Goal: Find specific page/section: Find specific page/section

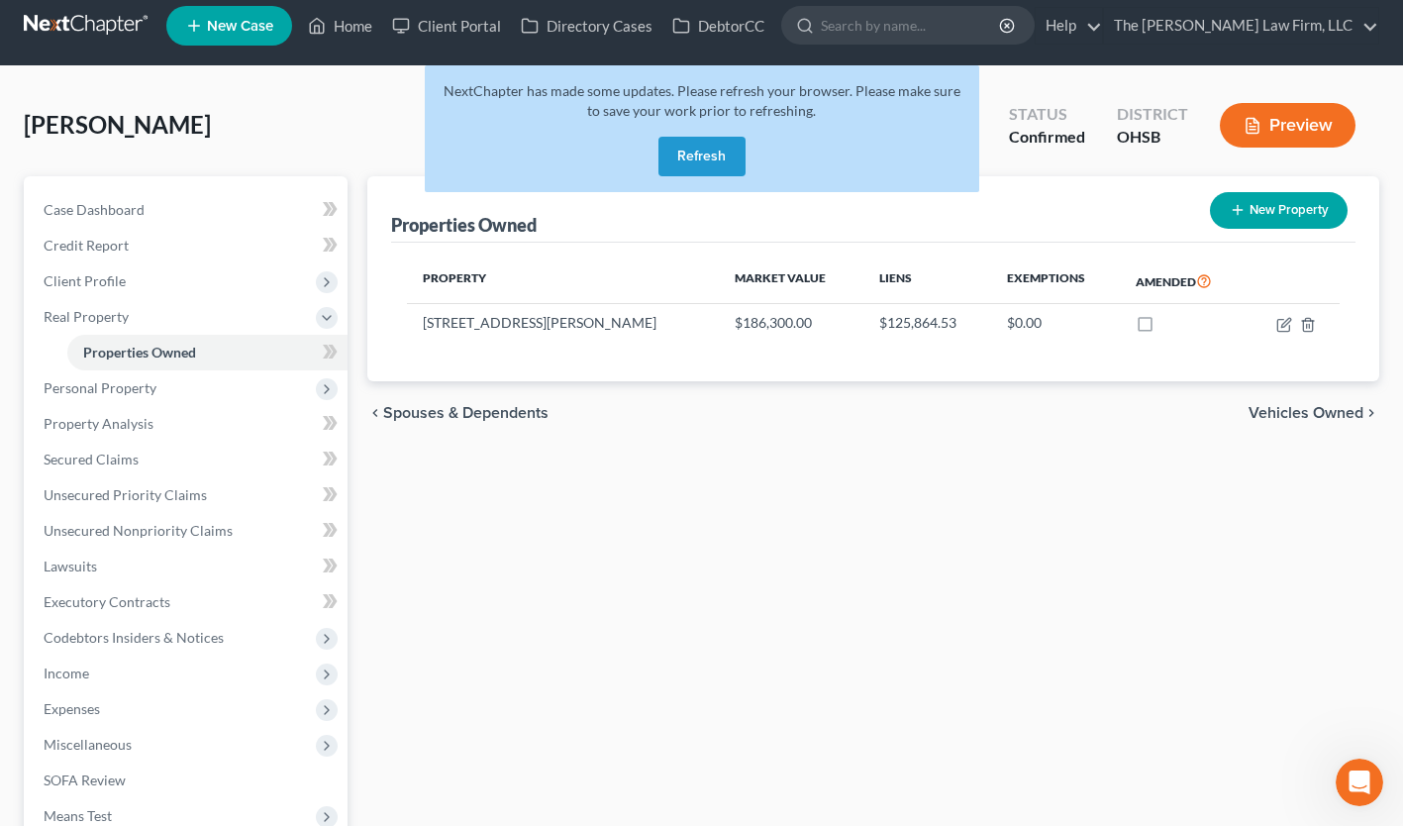
click at [689, 166] on button "Refresh" at bounding box center [702, 157] width 87 height 40
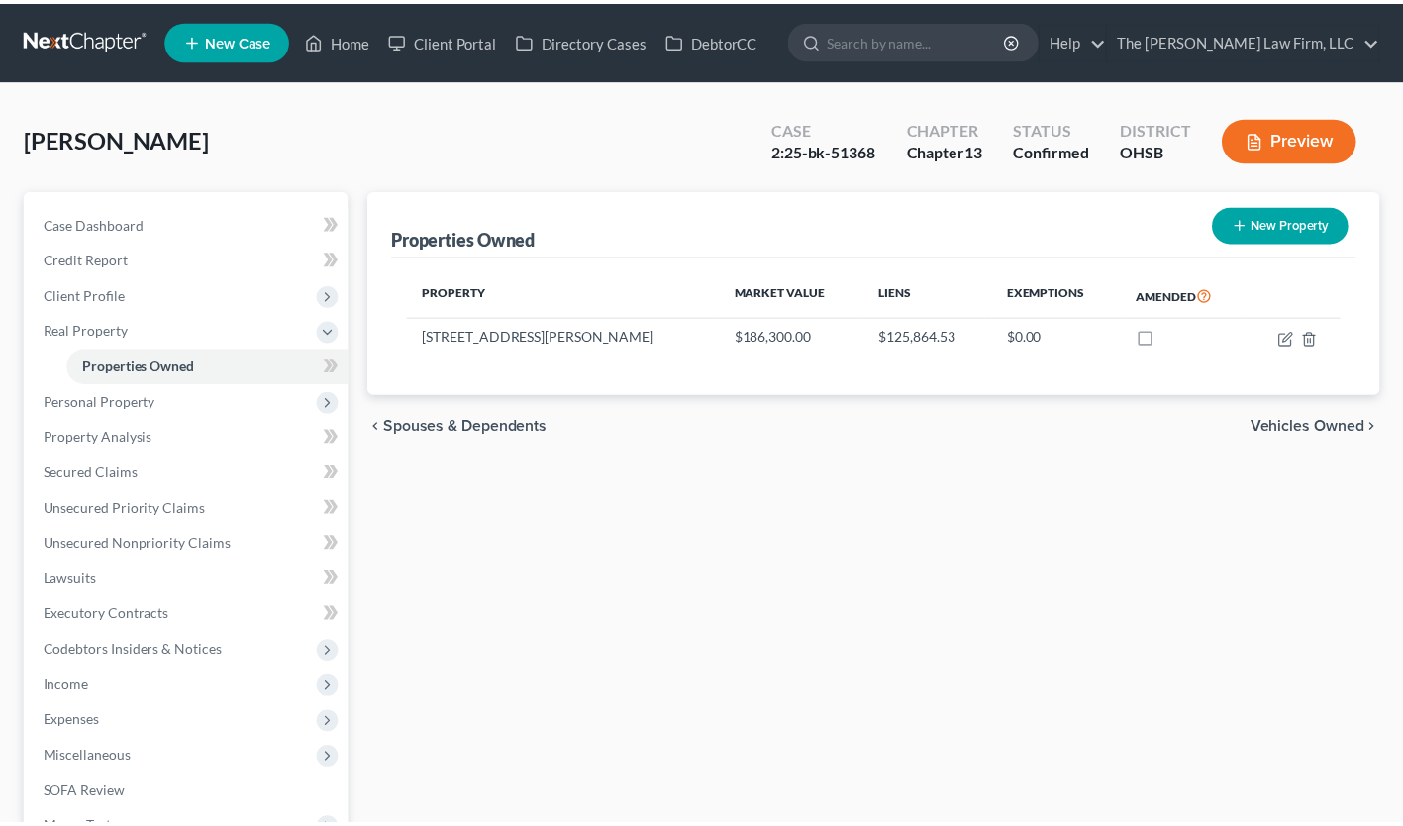
scroll to position [14, 0]
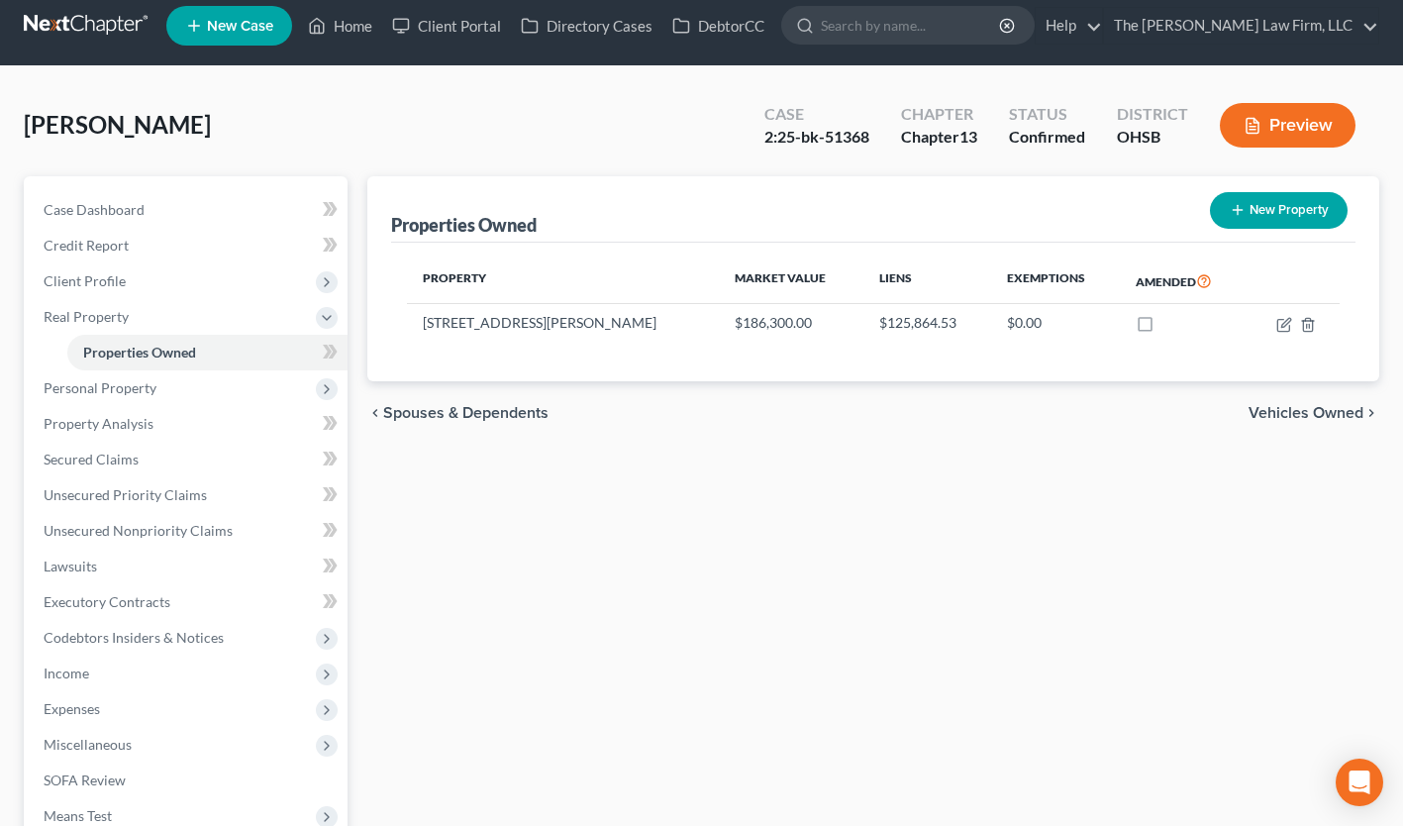
click at [921, 30] on input "search" at bounding box center [911, 25] width 181 height 37
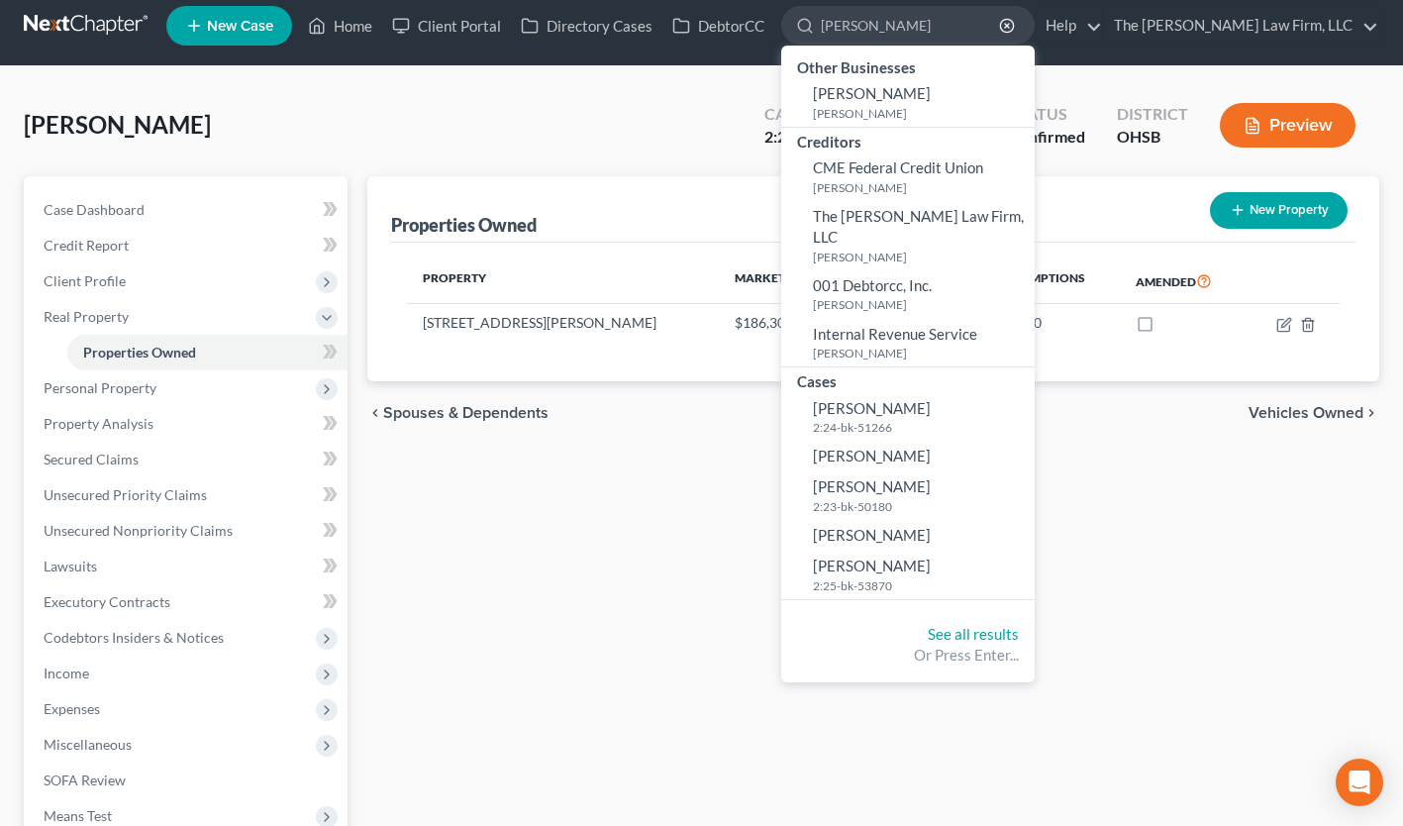
type input "[PERSON_NAME]"
click at [931, 557] on span "[PERSON_NAME]" at bounding box center [872, 566] width 118 height 18
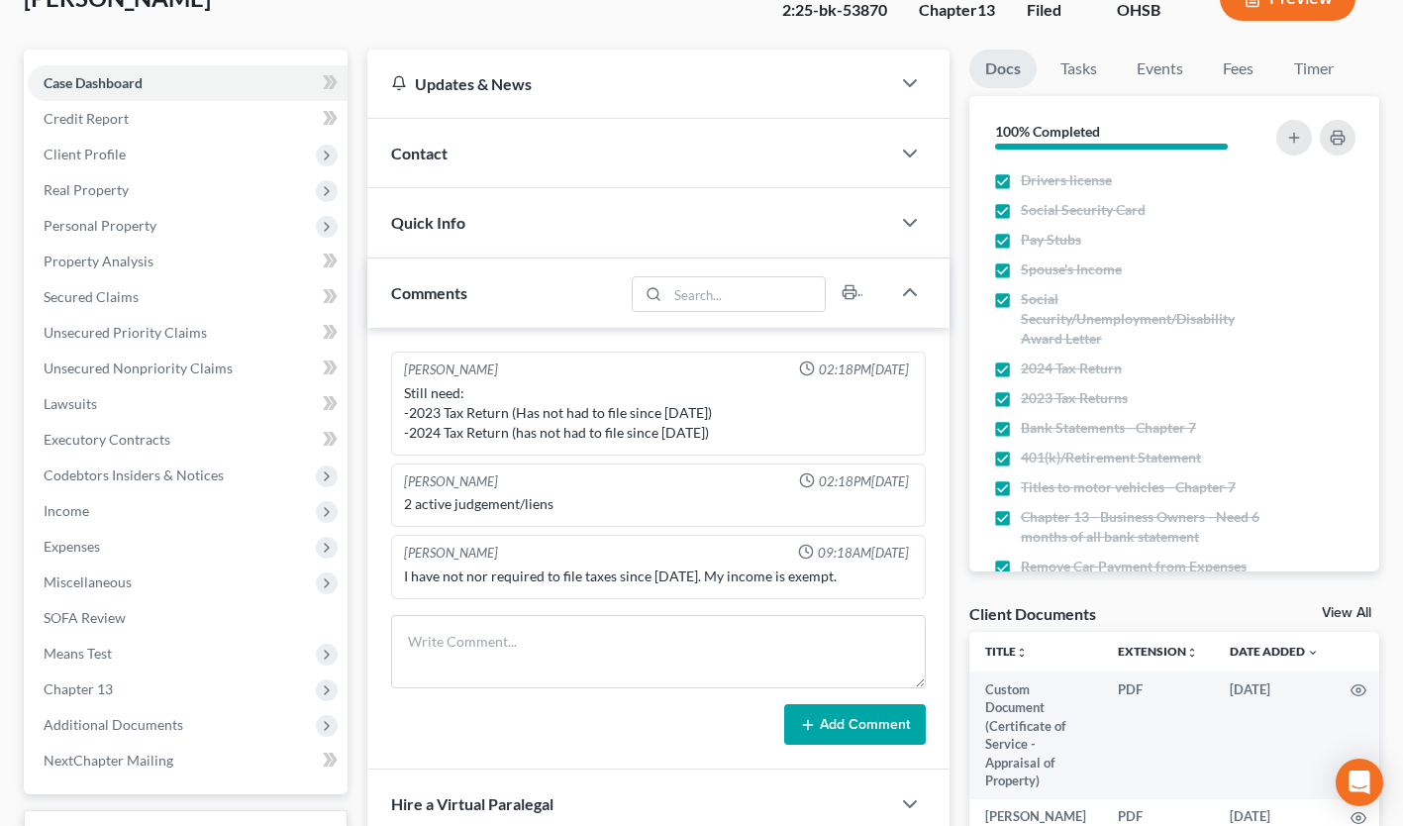
scroll to position [142, 0]
click at [161, 331] on span "Unsecured Priority Claims" at bounding box center [125, 331] width 163 height 17
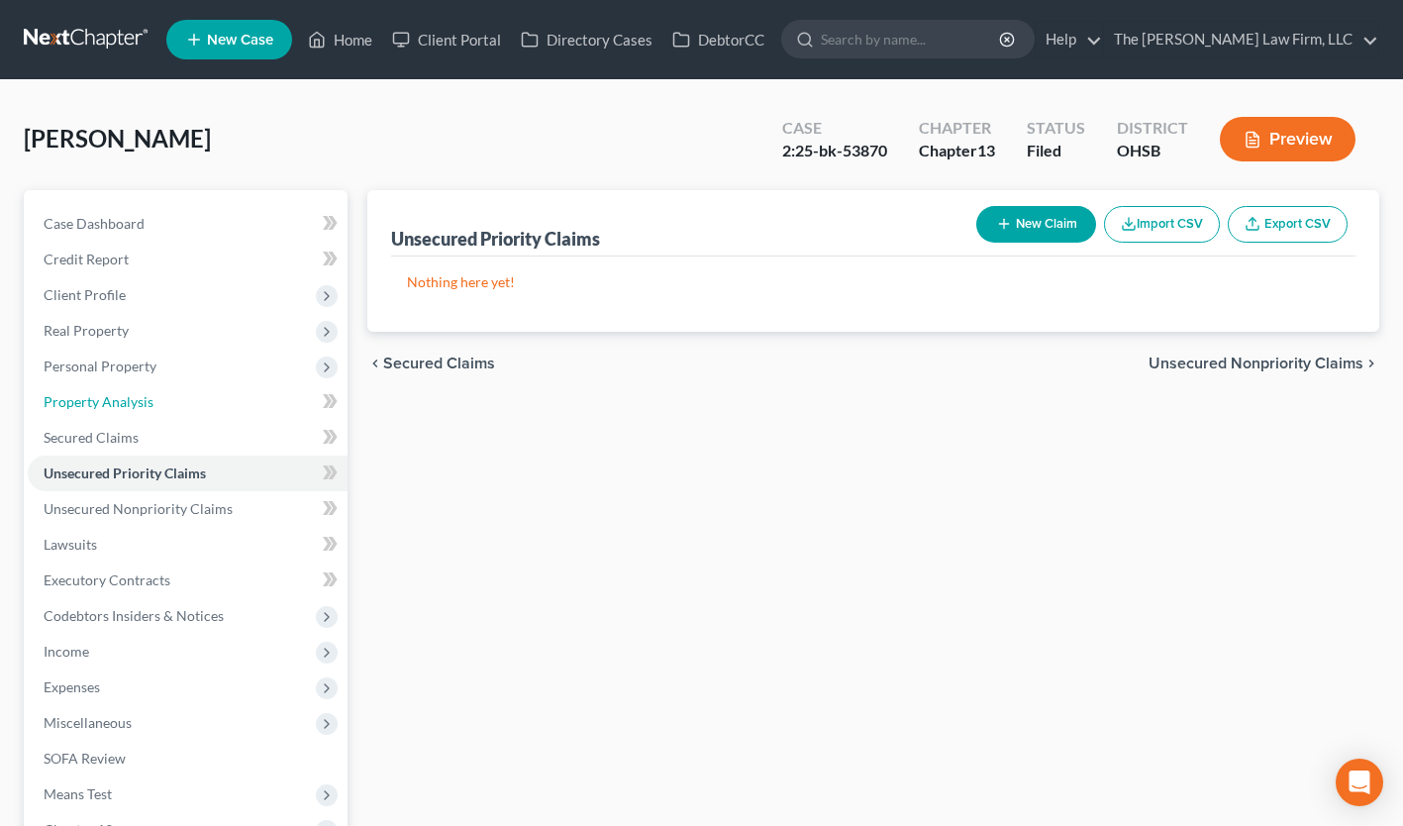
click at [236, 405] on link "Property Analysis" at bounding box center [188, 402] width 320 height 36
